Goal: Information Seeking & Learning: Learn about a topic

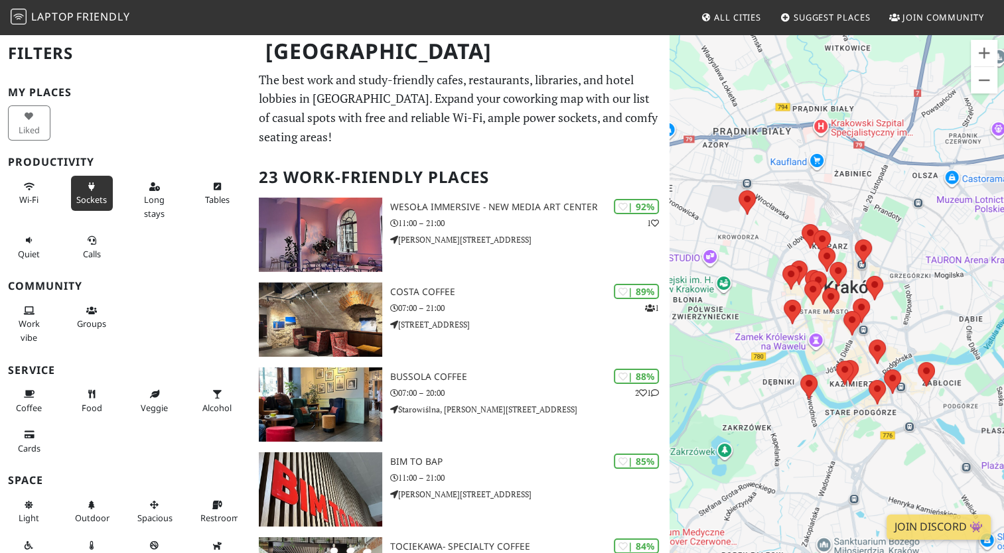
click at [83, 192] on button "Sockets" at bounding box center [92, 193] width 42 height 35
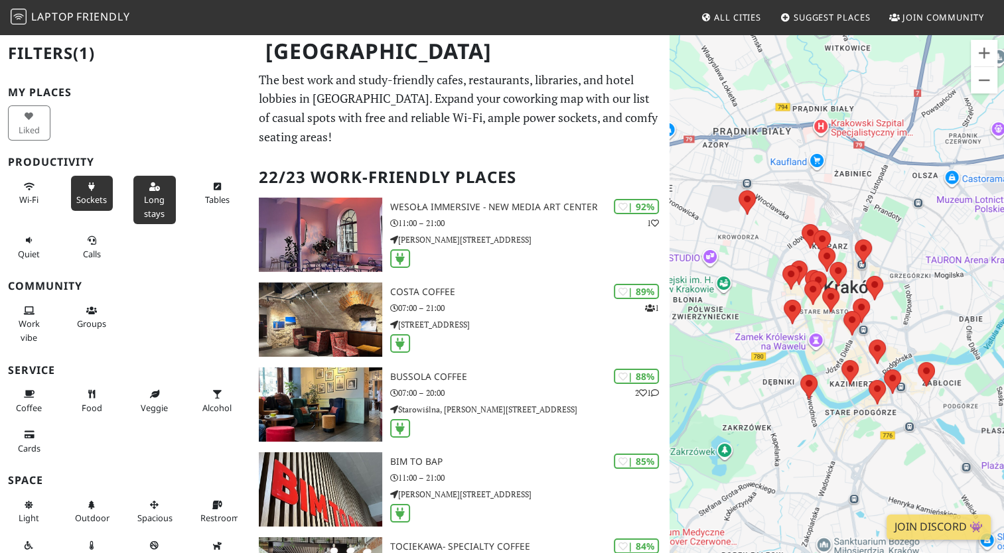
click at [137, 216] on button "Long stays" at bounding box center [154, 200] width 42 height 48
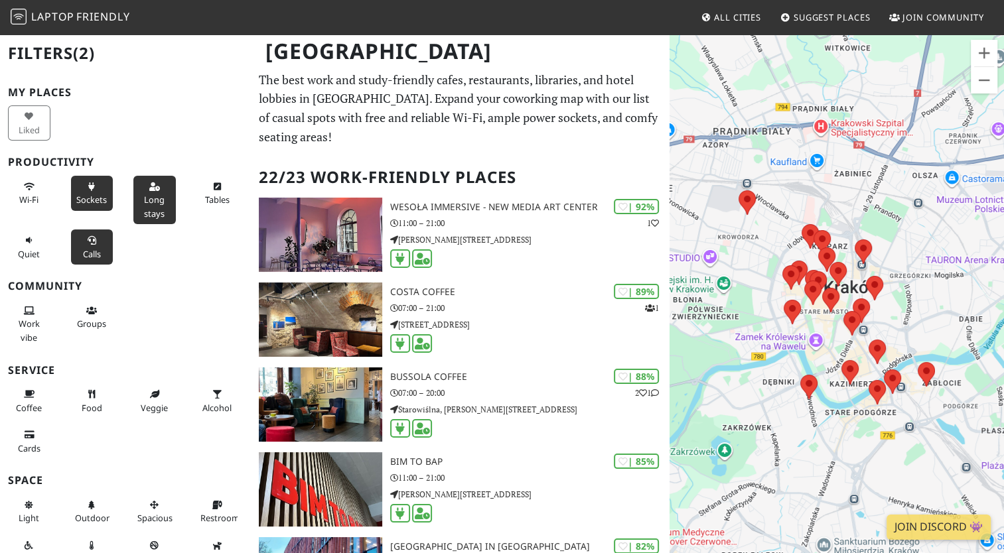
click at [90, 248] on span "Calls" at bounding box center [92, 254] width 18 height 12
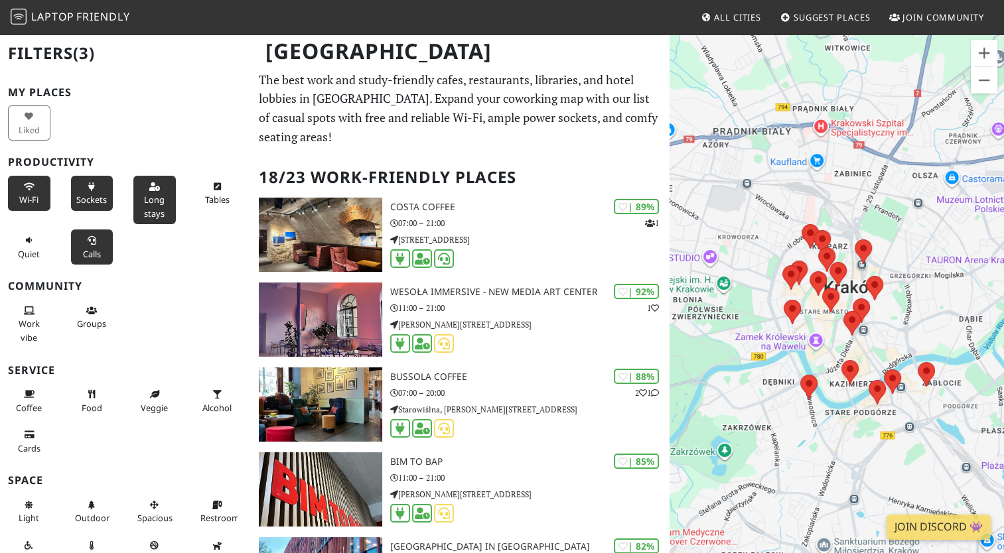
click at [15, 194] on button "Wi-Fi" at bounding box center [29, 193] width 42 height 35
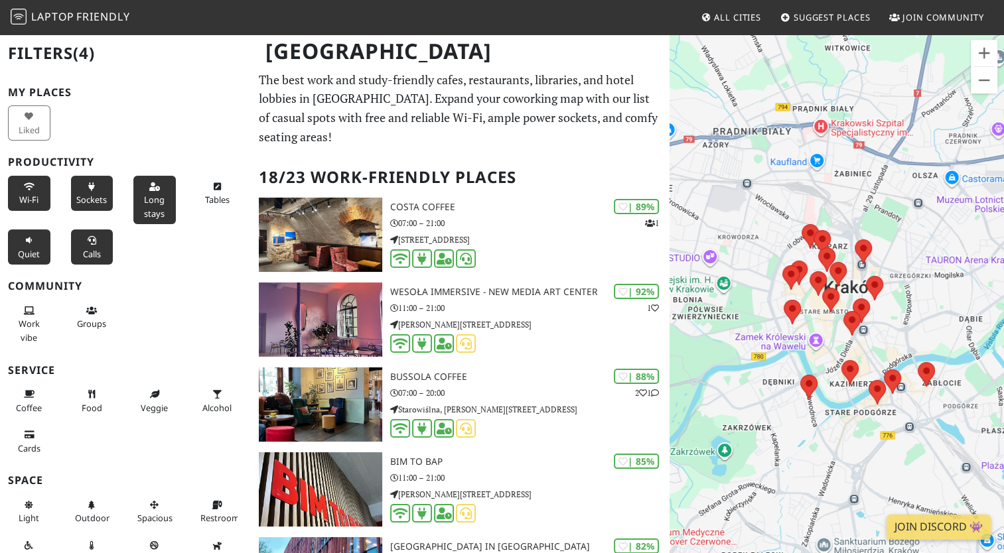
click at [23, 244] on button "Quiet" at bounding box center [29, 247] width 42 height 35
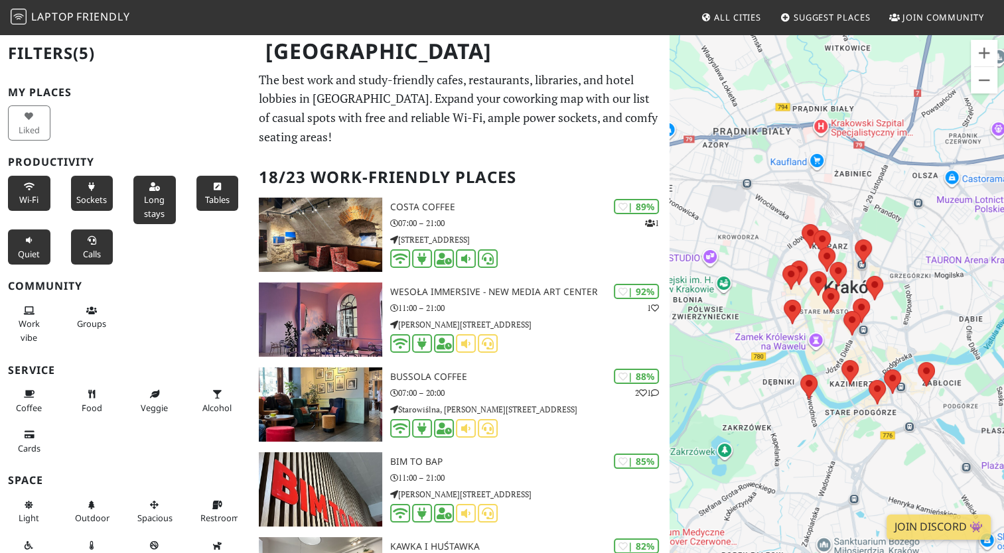
click at [205, 191] on button "Tables" at bounding box center [217, 193] width 42 height 35
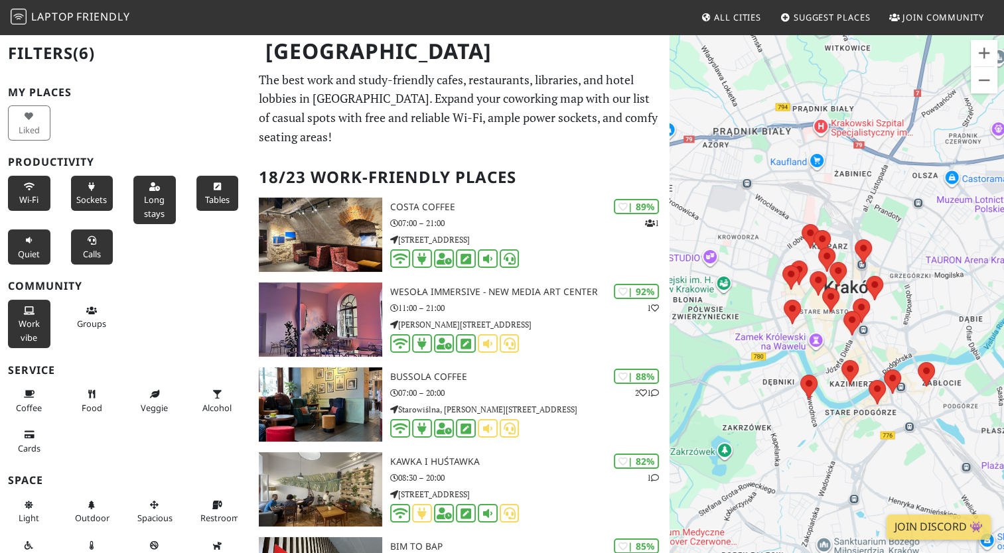
click at [24, 318] on span "Work vibe" at bounding box center [29, 330] width 21 height 25
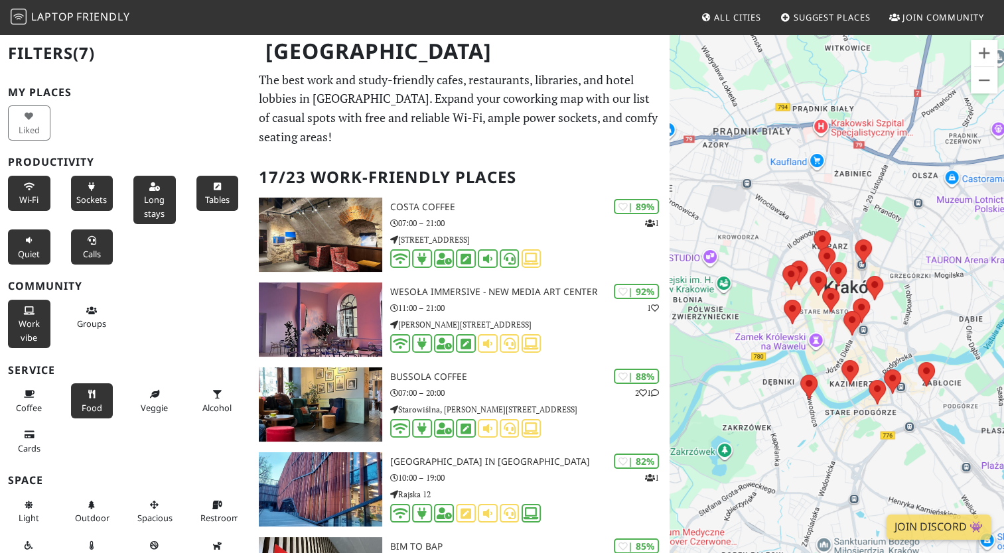
click at [88, 403] on span "Food" at bounding box center [92, 408] width 21 height 12
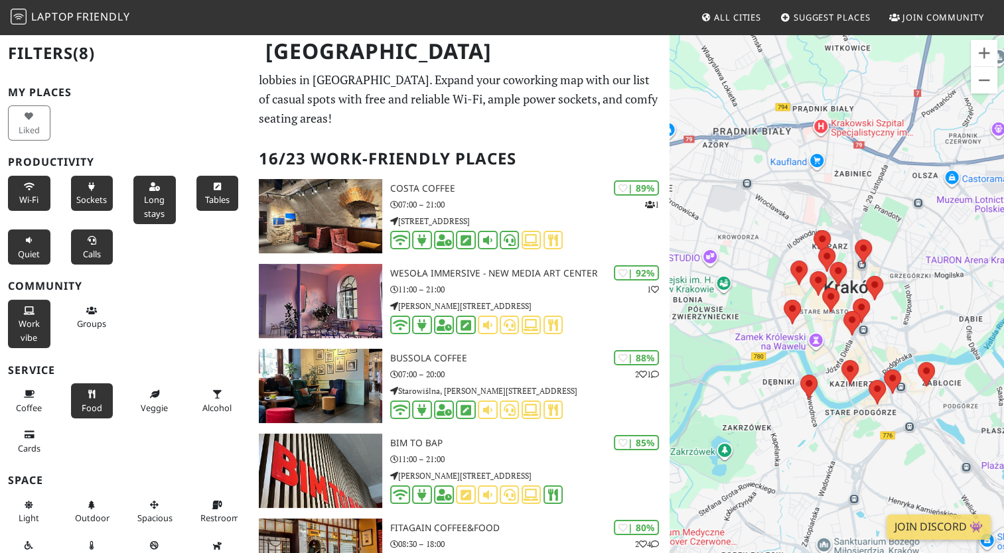
scroll to position [5, 0]
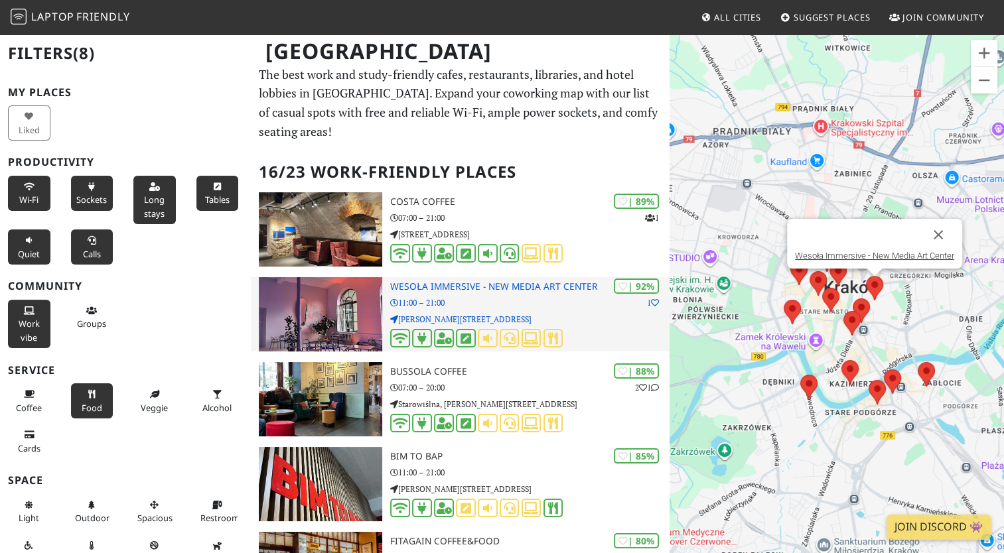
click at [339, 287] on img at bounding box center [320, 314] width 123 height 74
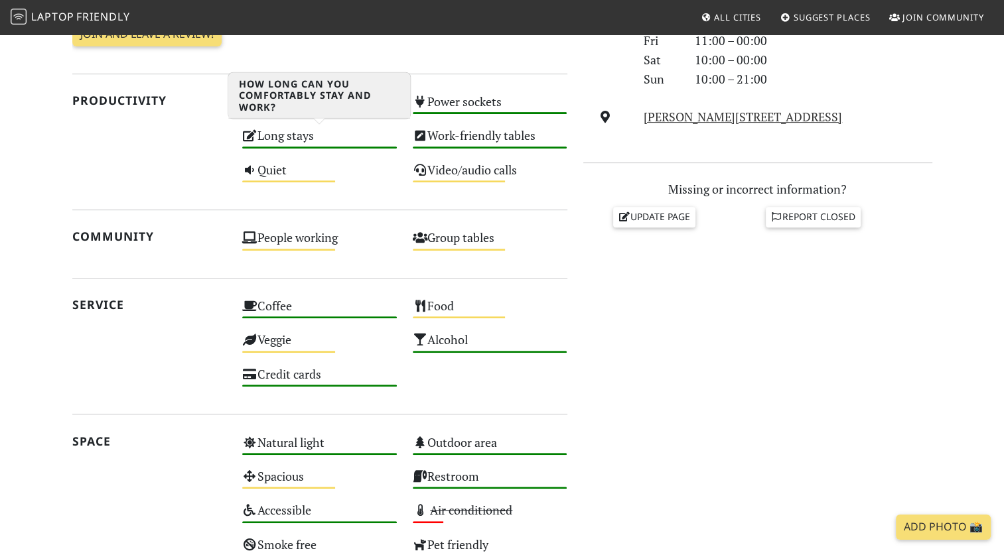
scroll to position [469, 0]
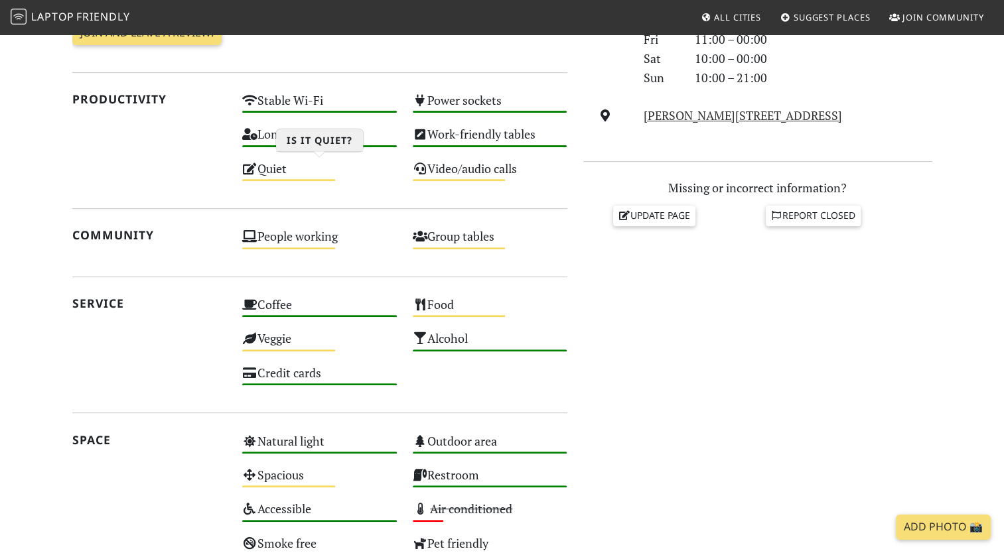
click at [287, 161] on div "Quiet Medium" at bounding box center [319, 175] width 171 height 34
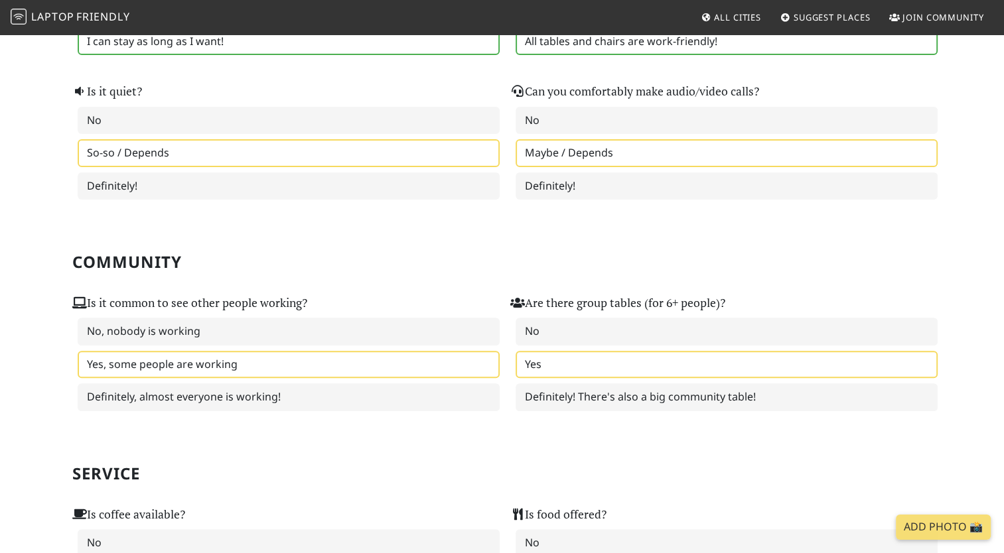
scroll to position [413, 0]
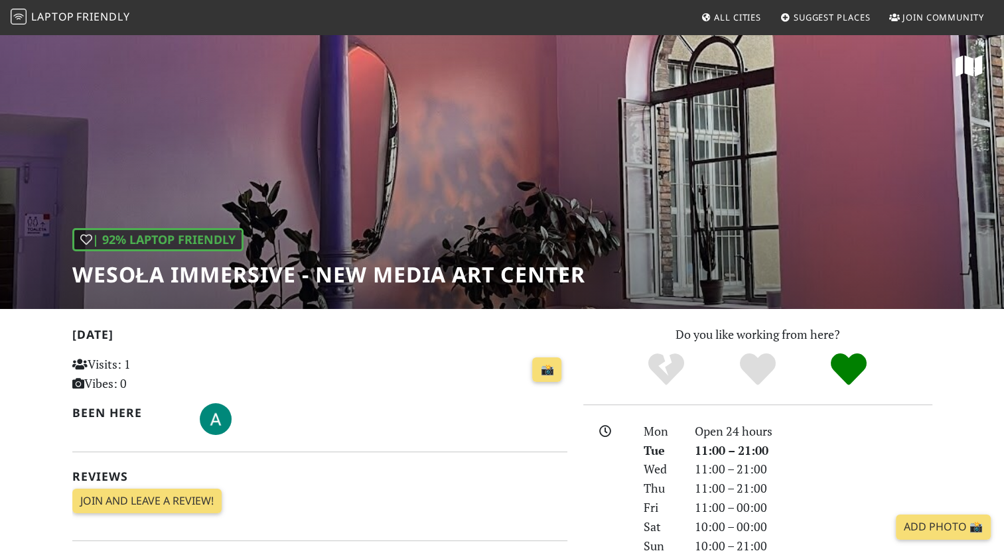
scroll to position [66, 0]
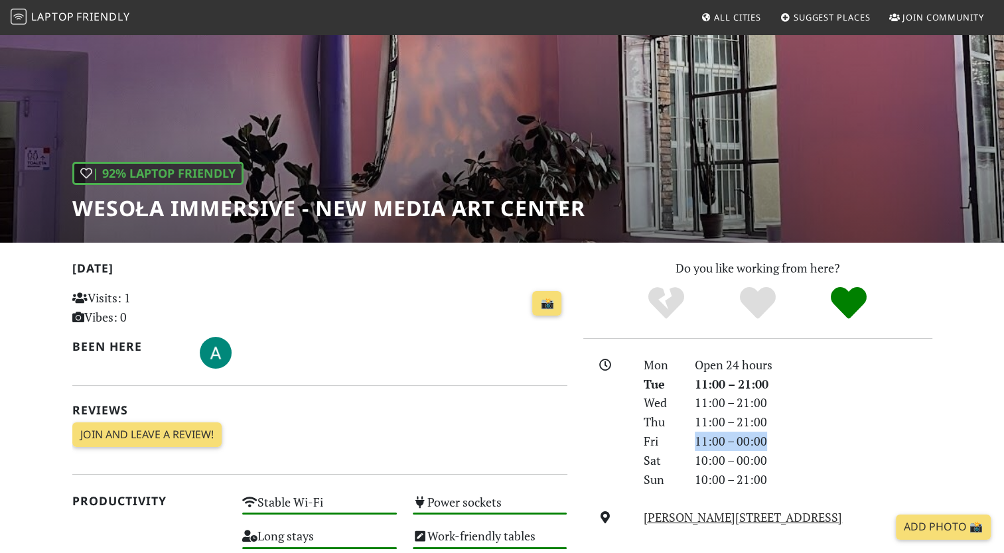
drag, startPoint x: 695, startPoint y: 442, endPoint x: 780, endPoint y: 439, distance: 84.3
click at [780, 439] on div "11:00 – 00:00" at bounding box center [813, 441] width 253 height 19
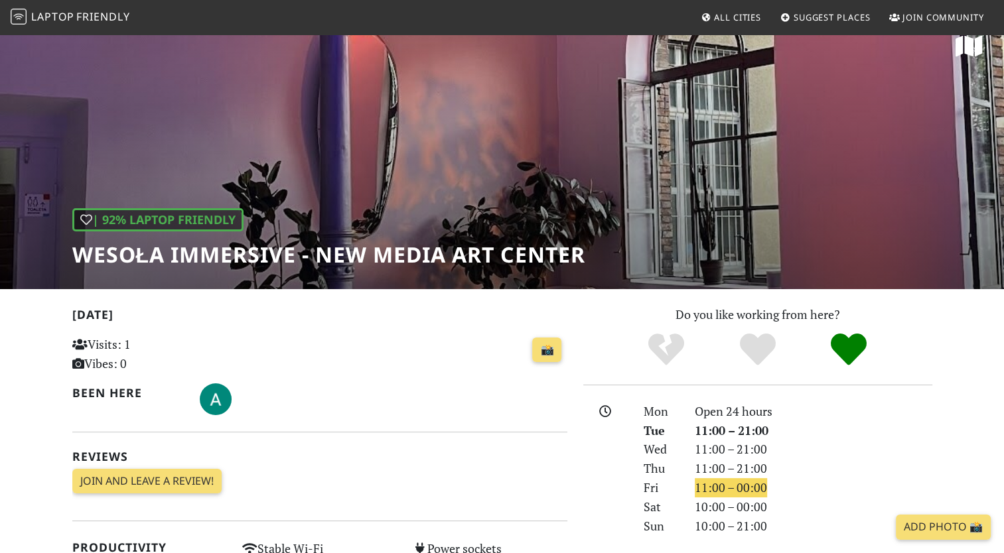
scroll to position [0, 0]
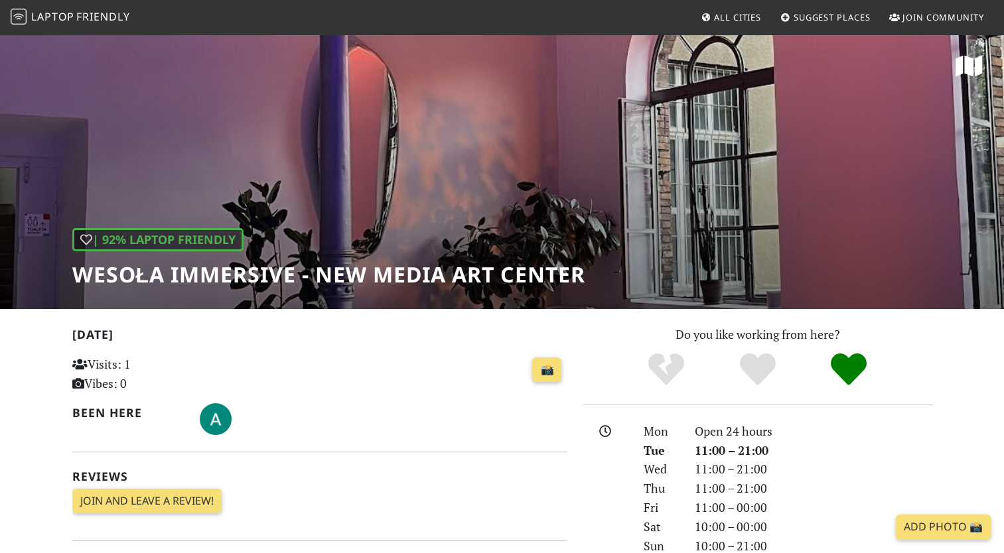
click at [459, 198] on div "| 92% Laptop Friendly Wesoła Immersive - New Media Art Center" at bounding box center [502, 171] width 1004 height 276
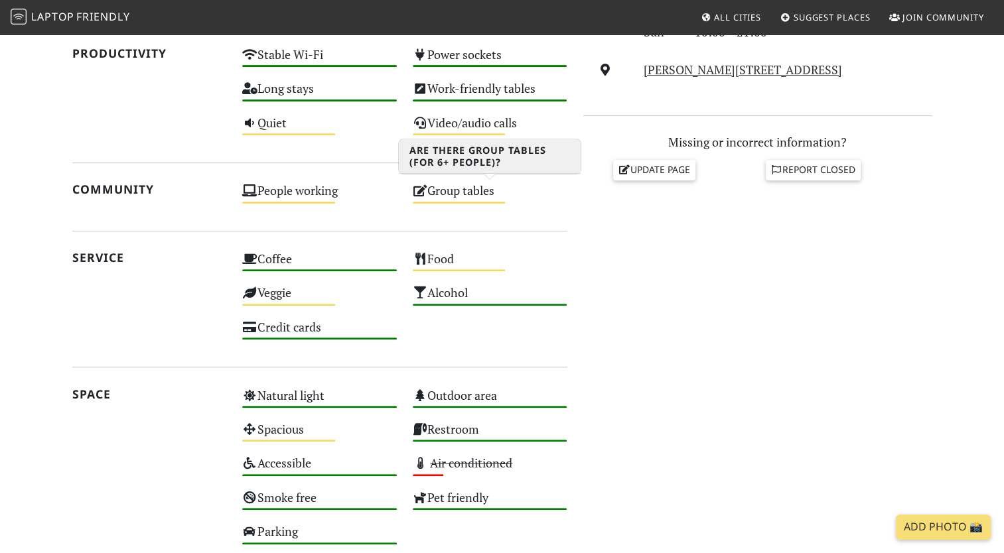
scroll to position [709, 0]
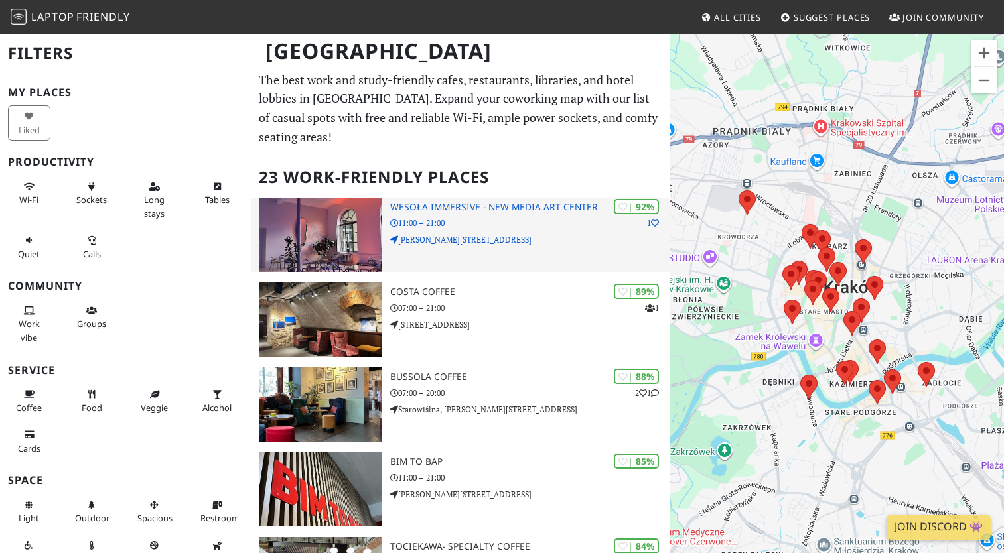
scroll to position [1, 0]
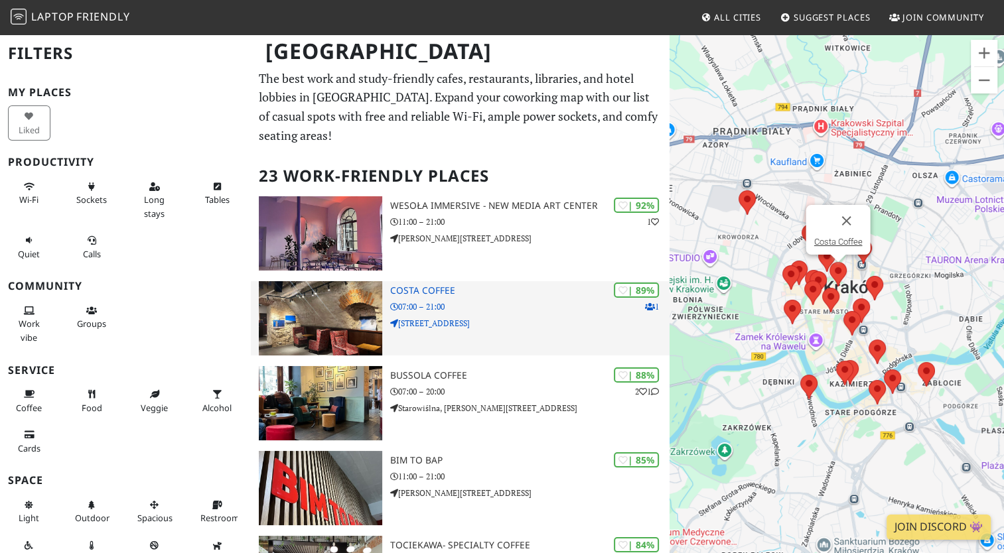
click at [430, 295] on div "| 89% 1 Costa Coffee 07:00 – 21:00 Floriańska 57" at bounding box center [529, 318] width 279 height 74
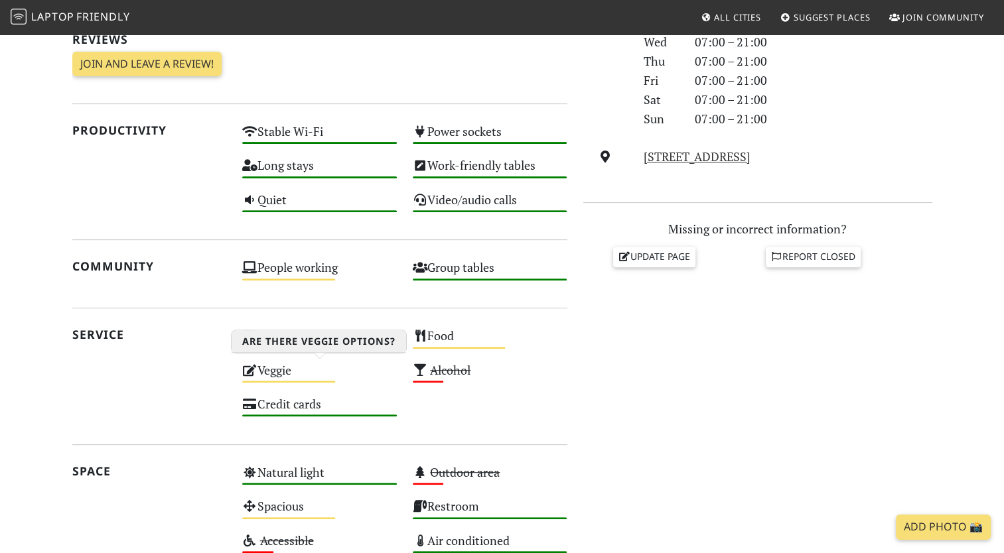
scroll to position [372, 0]
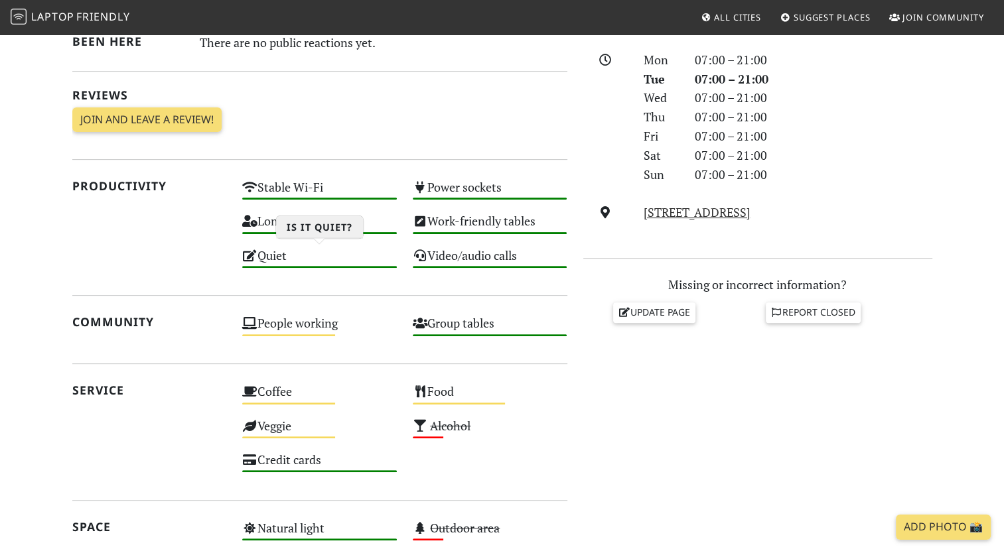
click at [277, 262] on div "Quiet High" at bounding box center [319, 262] width 171 height 34
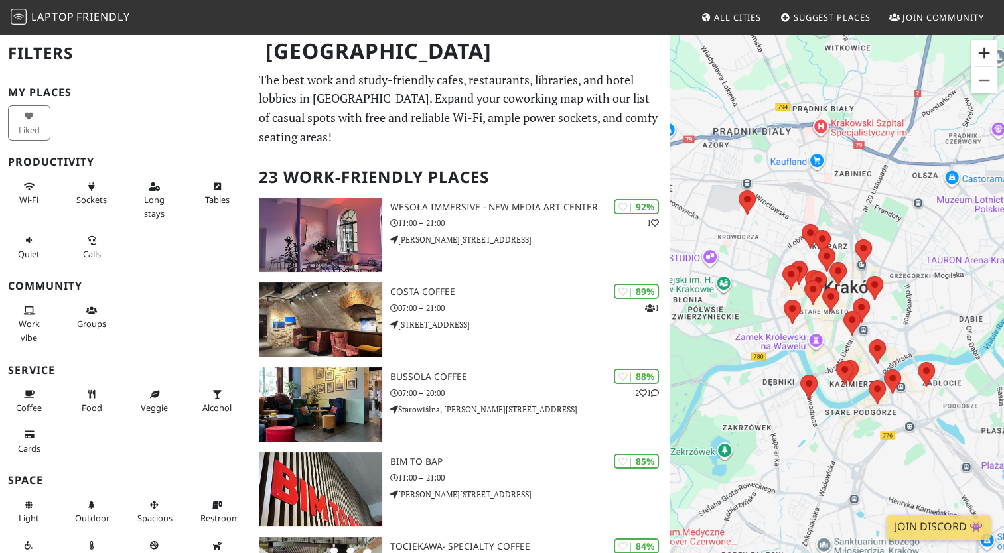
click at [983, 56] on button "Zoom in" at bounding box center [984, 53] width 27 height 27
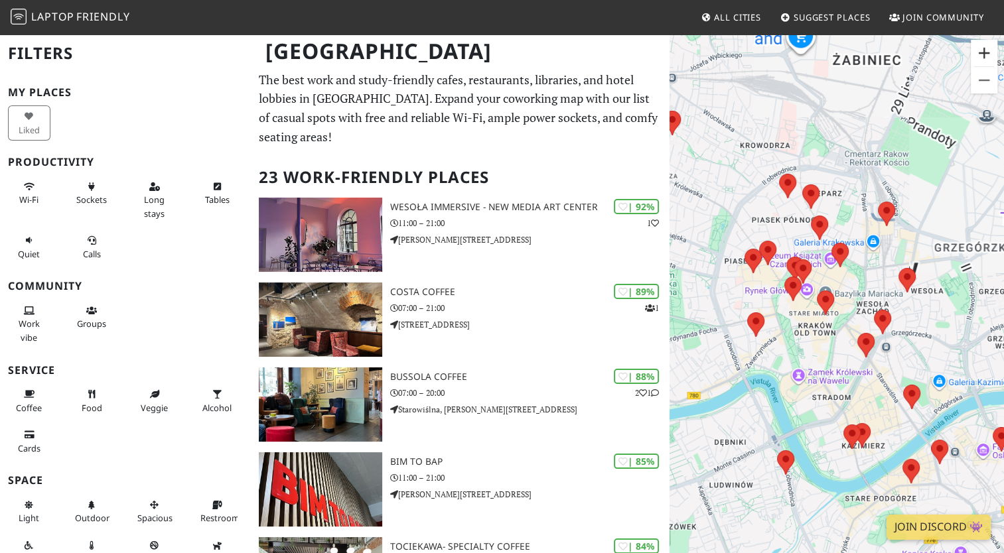
click at [983, 56] on button "Zoom in" at bounding box center [984, 53] width 27 height 27
